Goal: Transaction & Acquisition: Download file/media

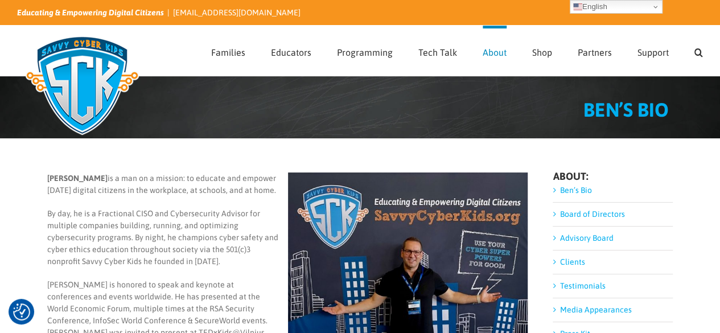
click at [107, 80] on img at bounding box center [82, 85] width 130 height 114
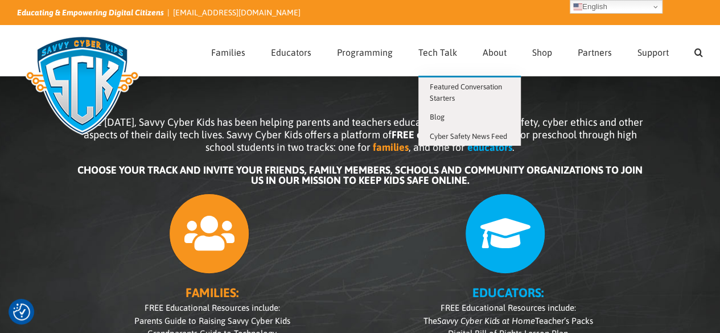
click at [478, 54] on li "Tech Talk Featured Conversation Starters Blog Cyber Safety News Feed" at bounding box center [451, 51] width 64 height 50
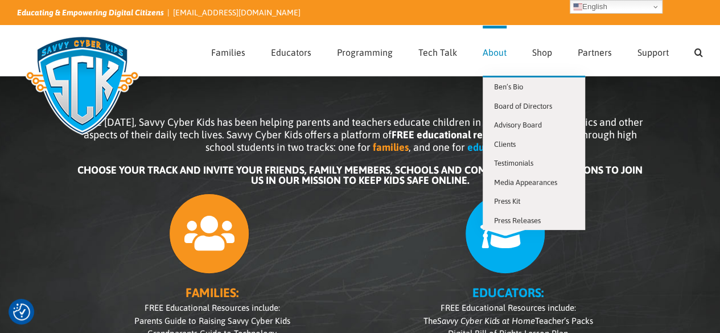
click at [496, 51] on span "About" at bounding box center [495, 52] width 24 height 9
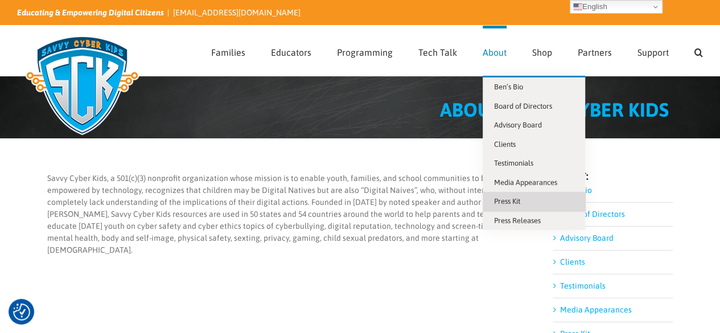
click at [509, 197] on span "Press Kit" at bounding box center [507, 201] width 26 height 9
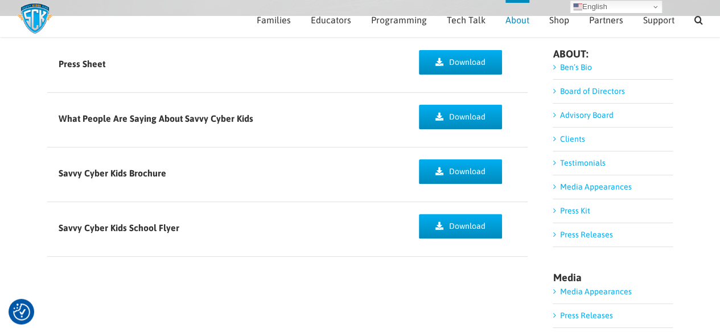
scroll to position [91, 0]
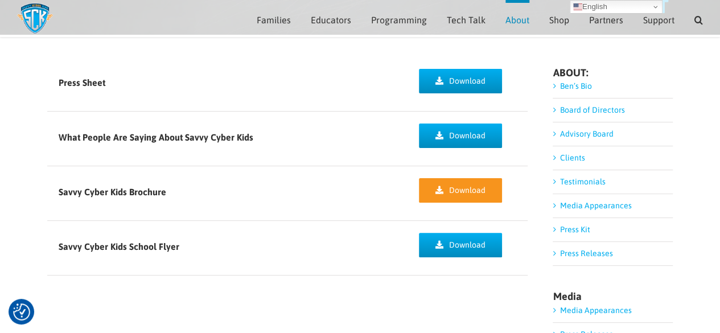
click at [458, 186] on span "Download" at bounding box center [467, 191] width 36 height 10
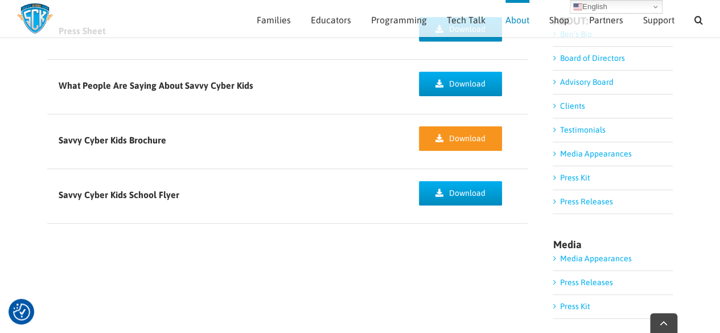
scroll to position [145, 0]
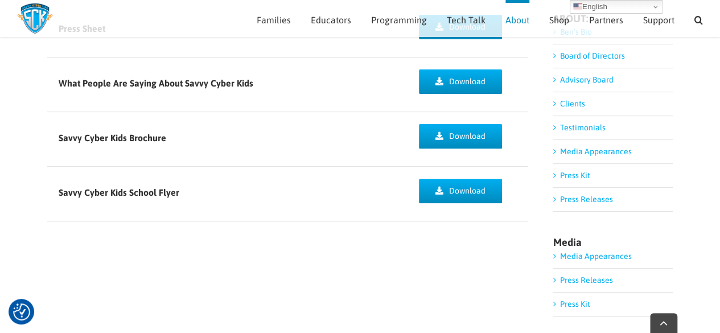
click at [506, 177] on div "Download" at bounding box center [468, 190] width 120 height 47
click at [484, 186] on span "Download" at bounding box center [467, 191] width 36 height 10
